Goal: Contribute content

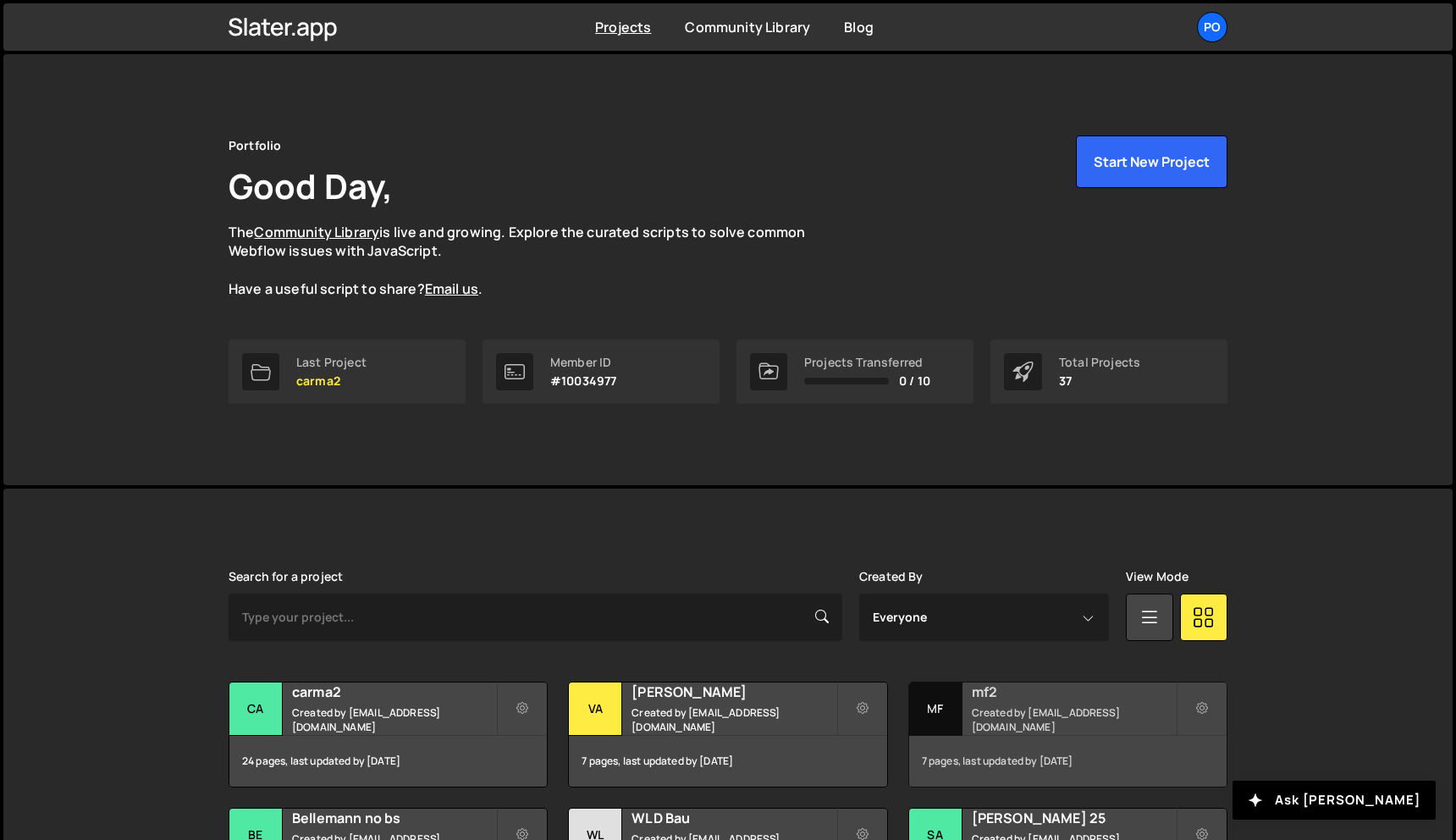
click at [1012, 716] on small "Created by [EMAIL_ADDRESS][DOMAIN_NAME]" at bounding box center [1073, 720] width 204 height 29
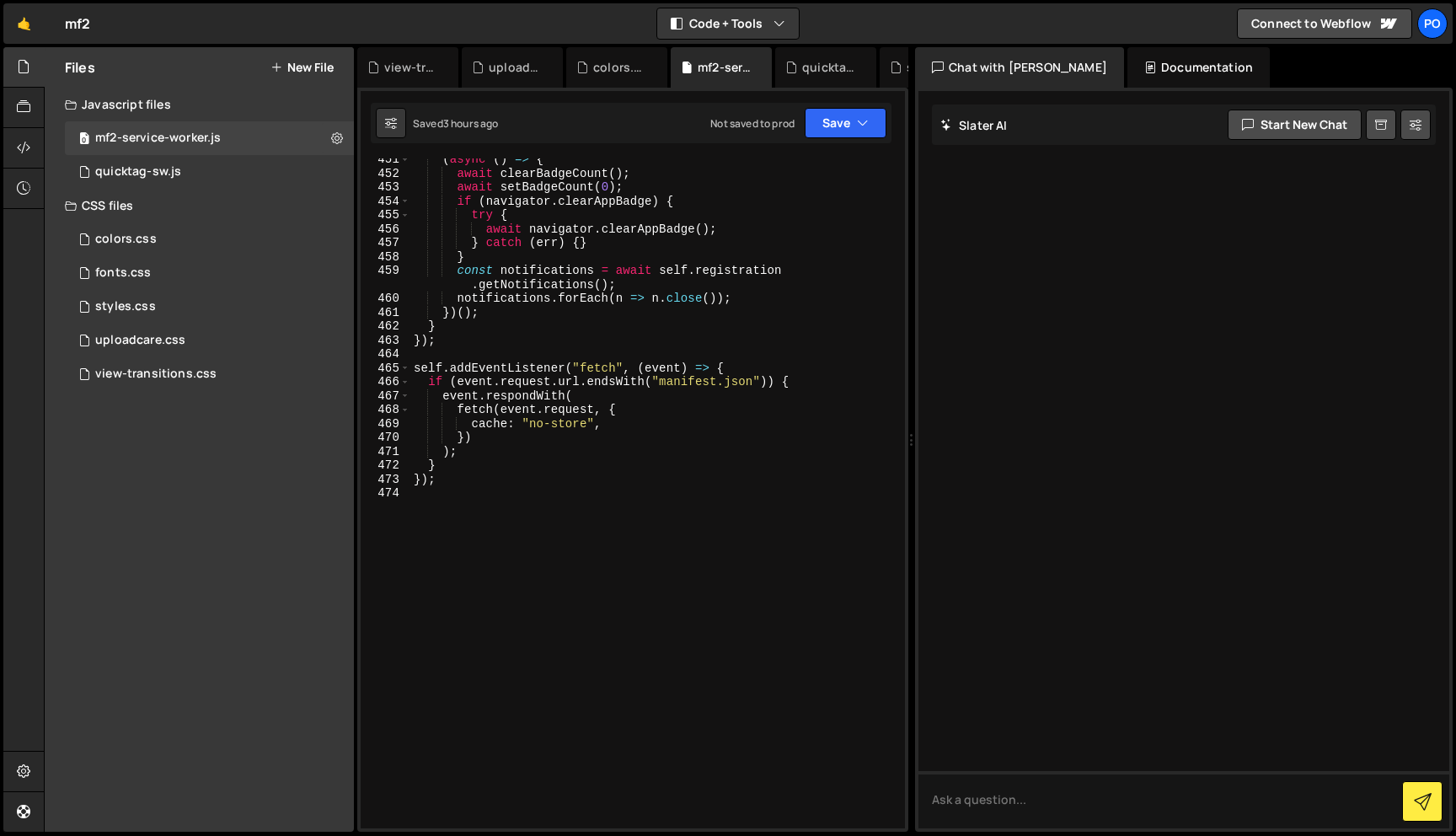
scroll to position [6680, 0]
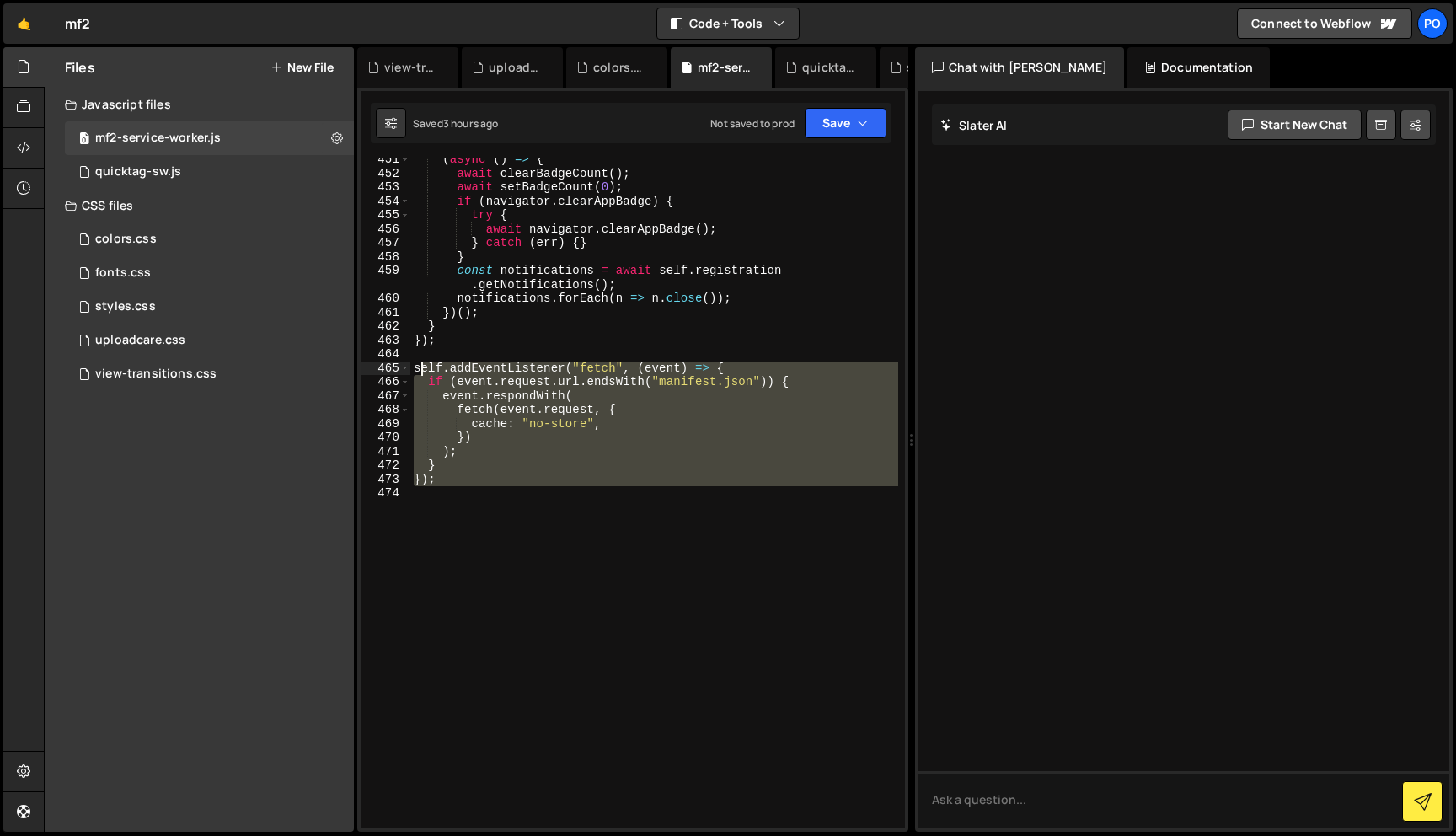
drag, startPoint x: 492, startPoint y: 509, endPoint x: 418, endPoint y: 364, distance: 162.8
click at [418, 364] on div "( async ( ) => { await clearBadgeCount ( ) ; await setBadgeCount ( 0 ) ; if ( n…" at bounding box center [654, 501] width 488 height 698
type textarea "s"
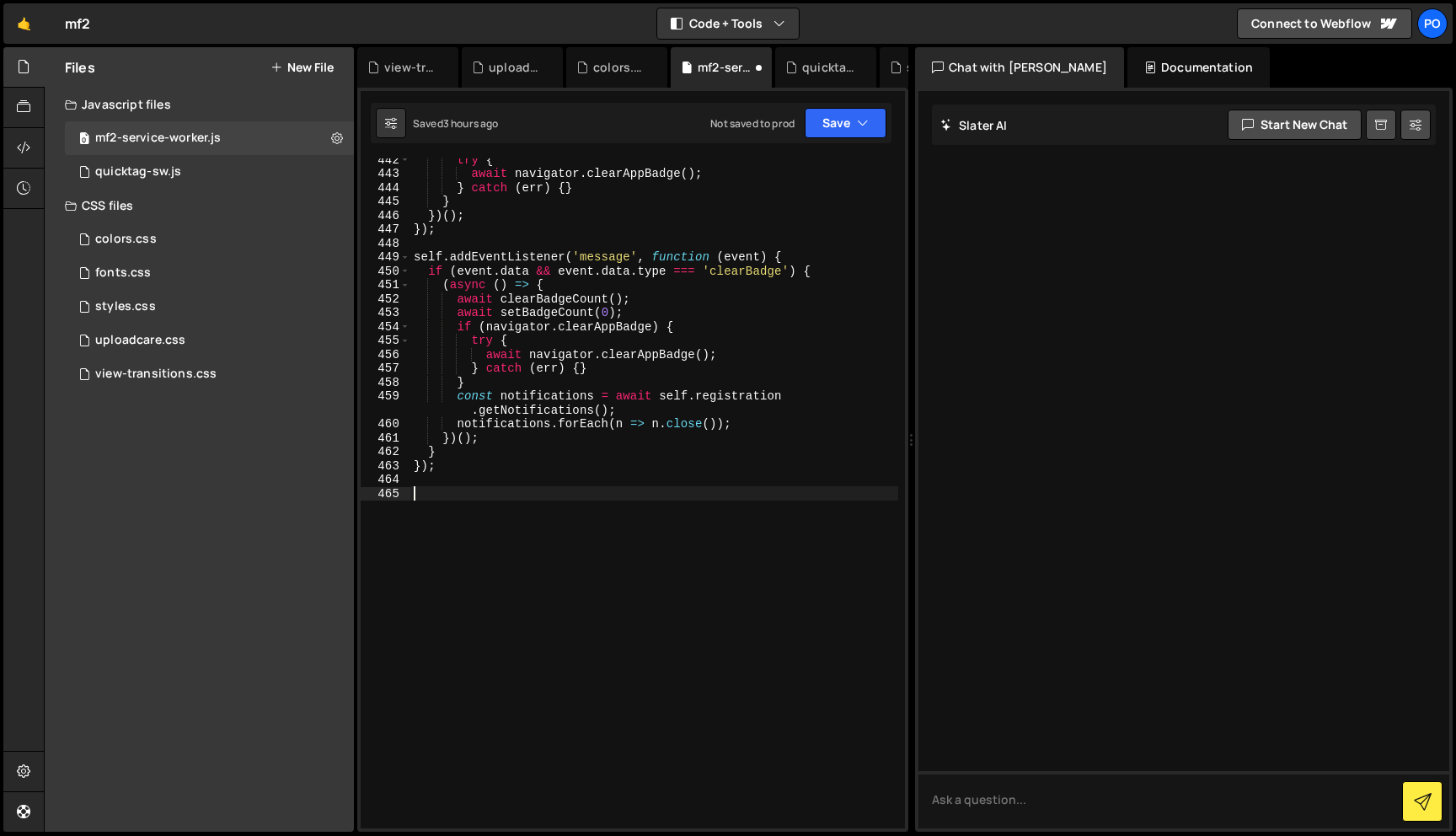
scroll to position [6542, 0]
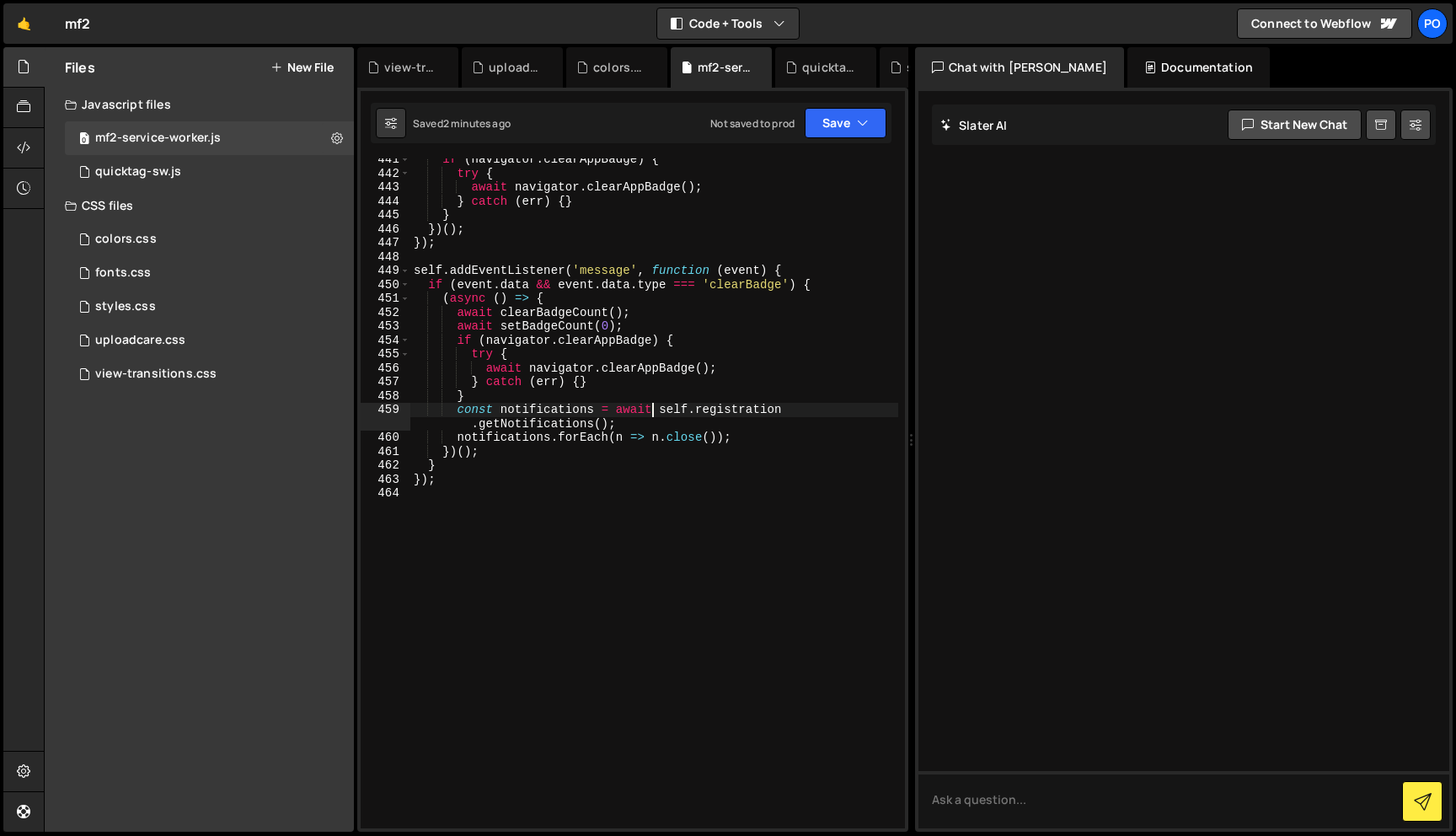
click at [650, 414] on div "if ( navigator . clearAppBadge ) { try { await navigator . clearAppBadge ( ) ; …" at bounding box center [654, 501] width 488 height 698
type textarea "const notifications = await self.registration.getNotifications();"
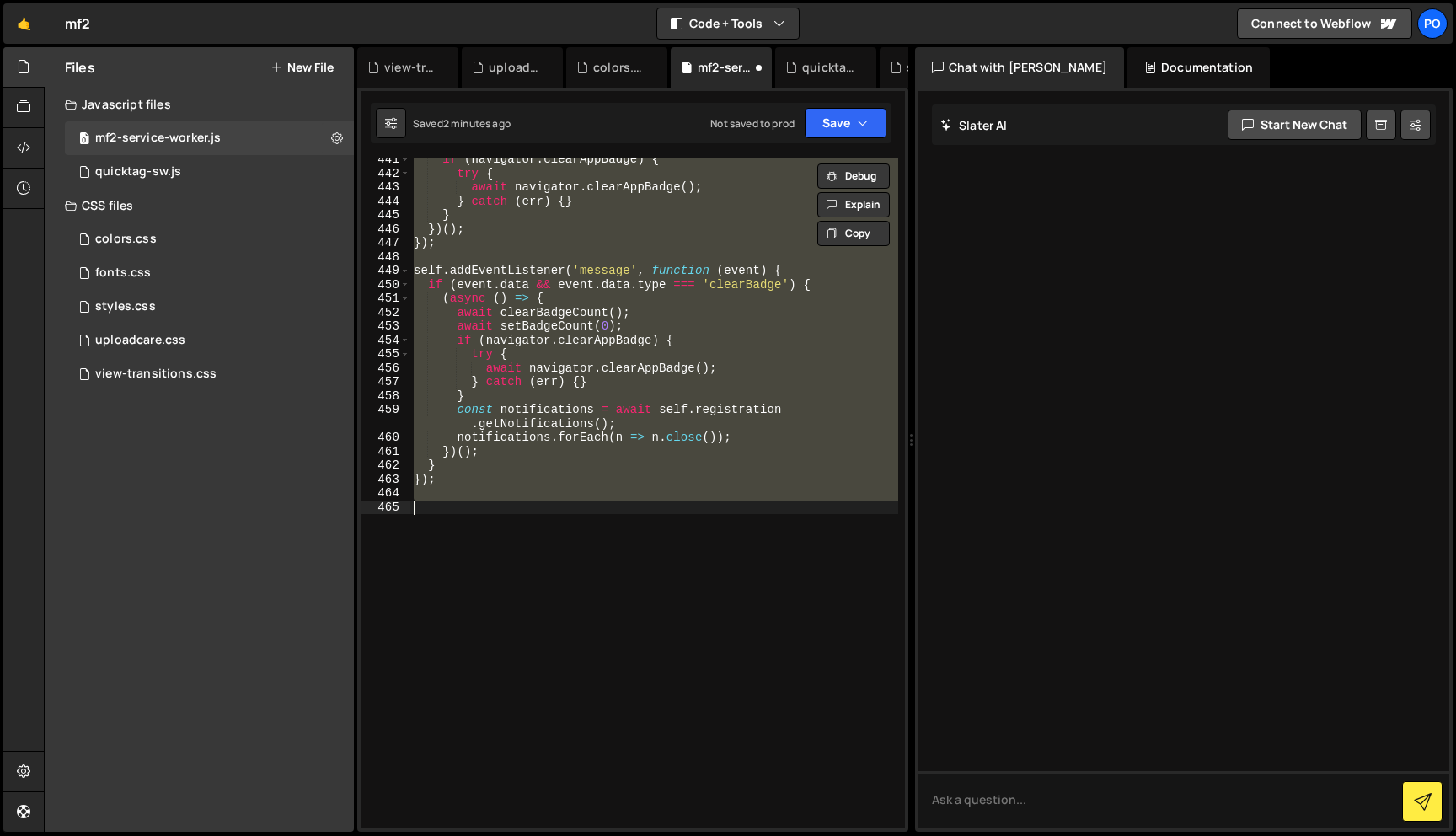
type textarea "});"
